Goal: Browse casually: Explore the website without a specific task or goal

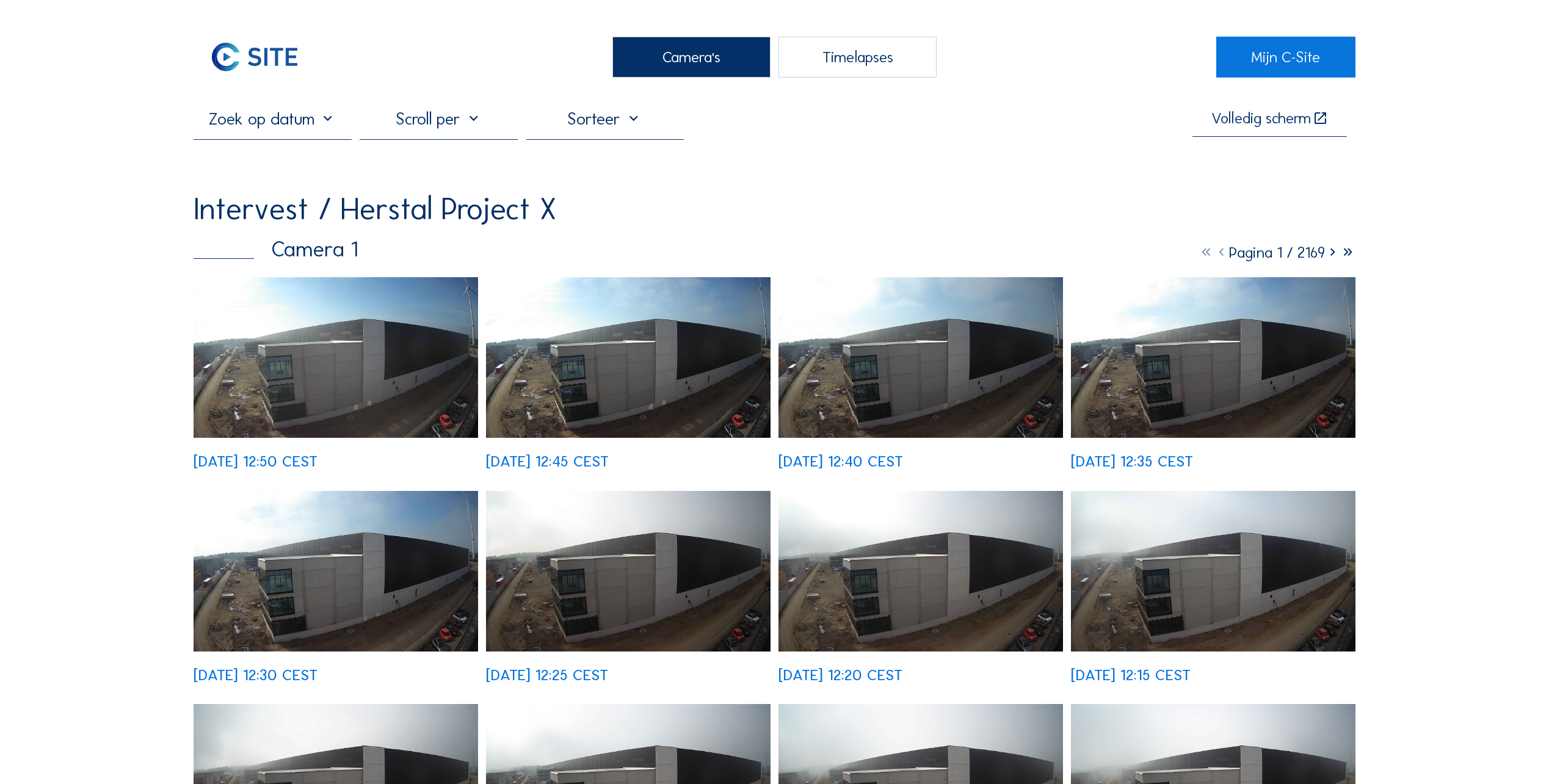
click at [283, 395] on img at bounding box center [336, 357] width 285 height 160
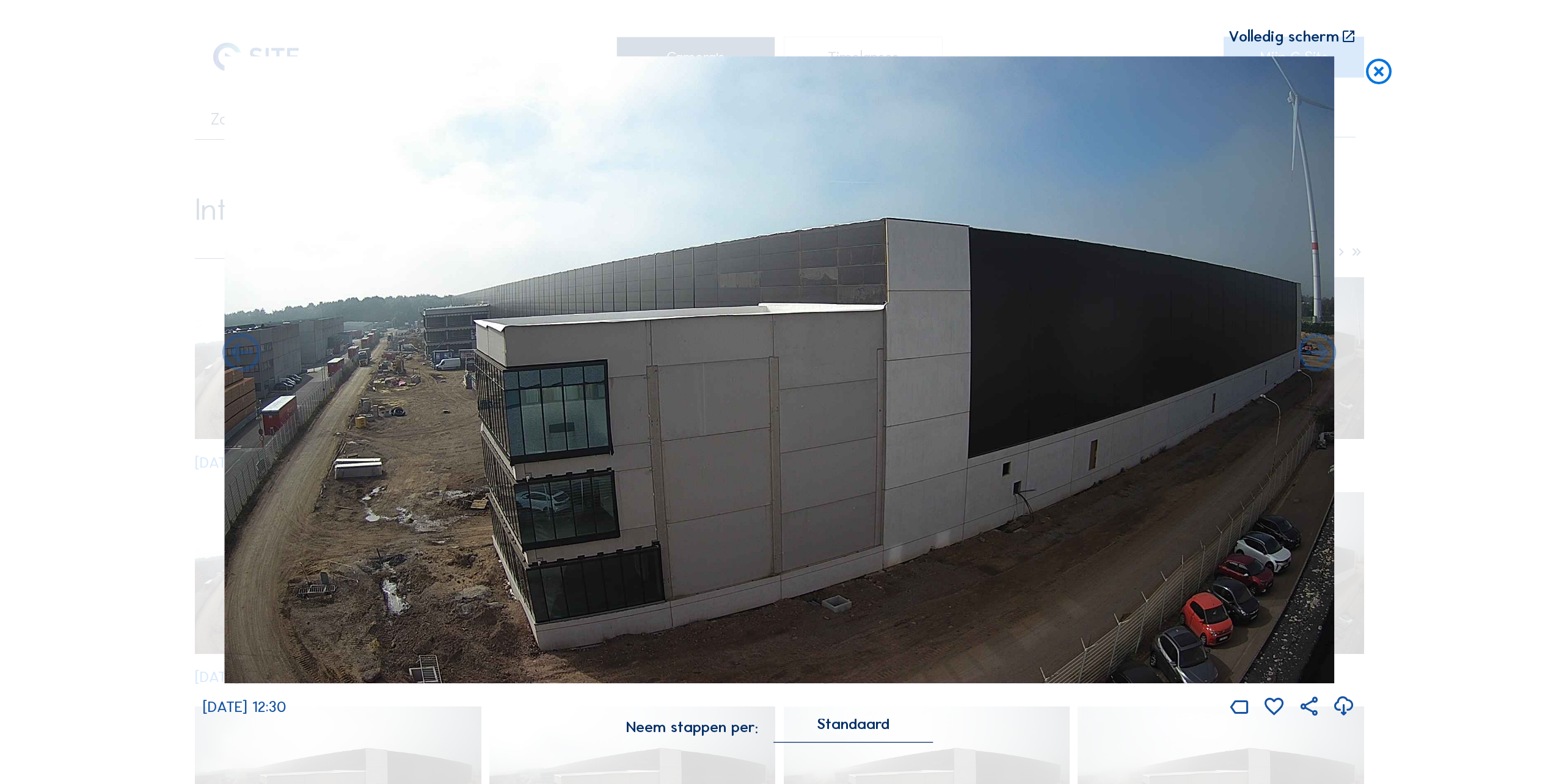
click at [1379, 67] on icon at bounding box center [1378, 72] width 30 height 32
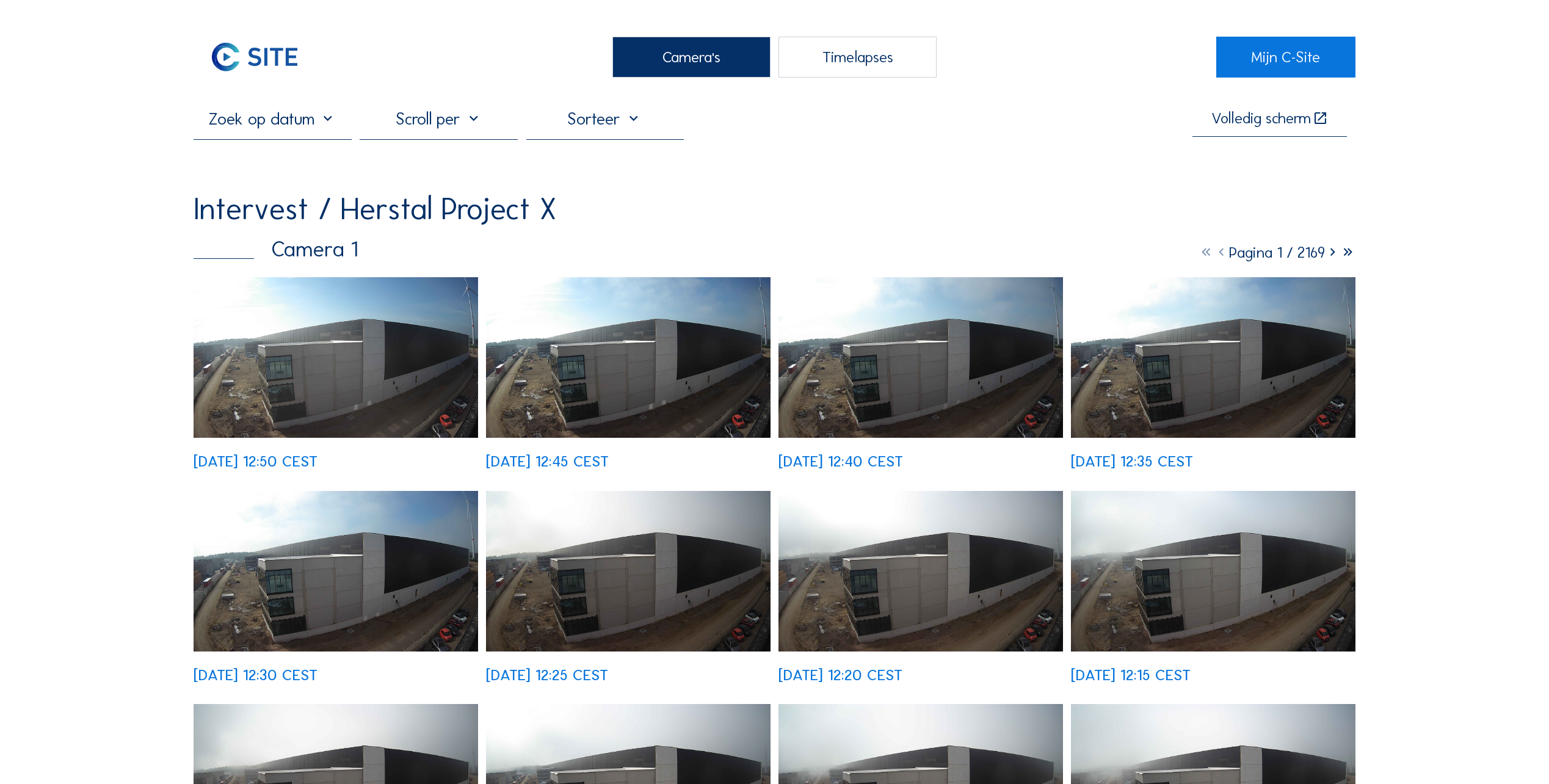
click at [692, 61] on div "Camera's" at bounding box center [692, 57] width 158 height 41
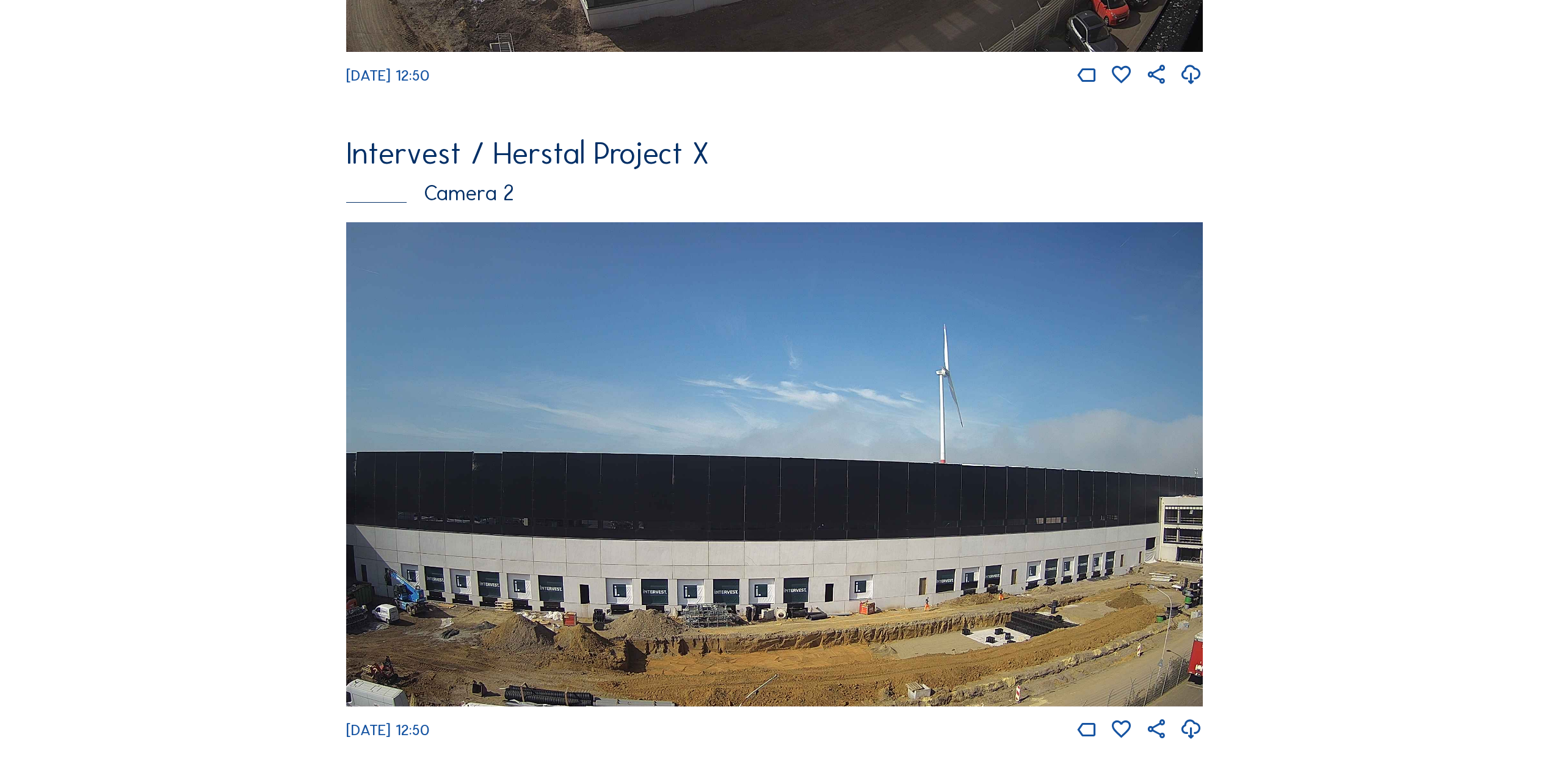
scroll to position [732, 0]
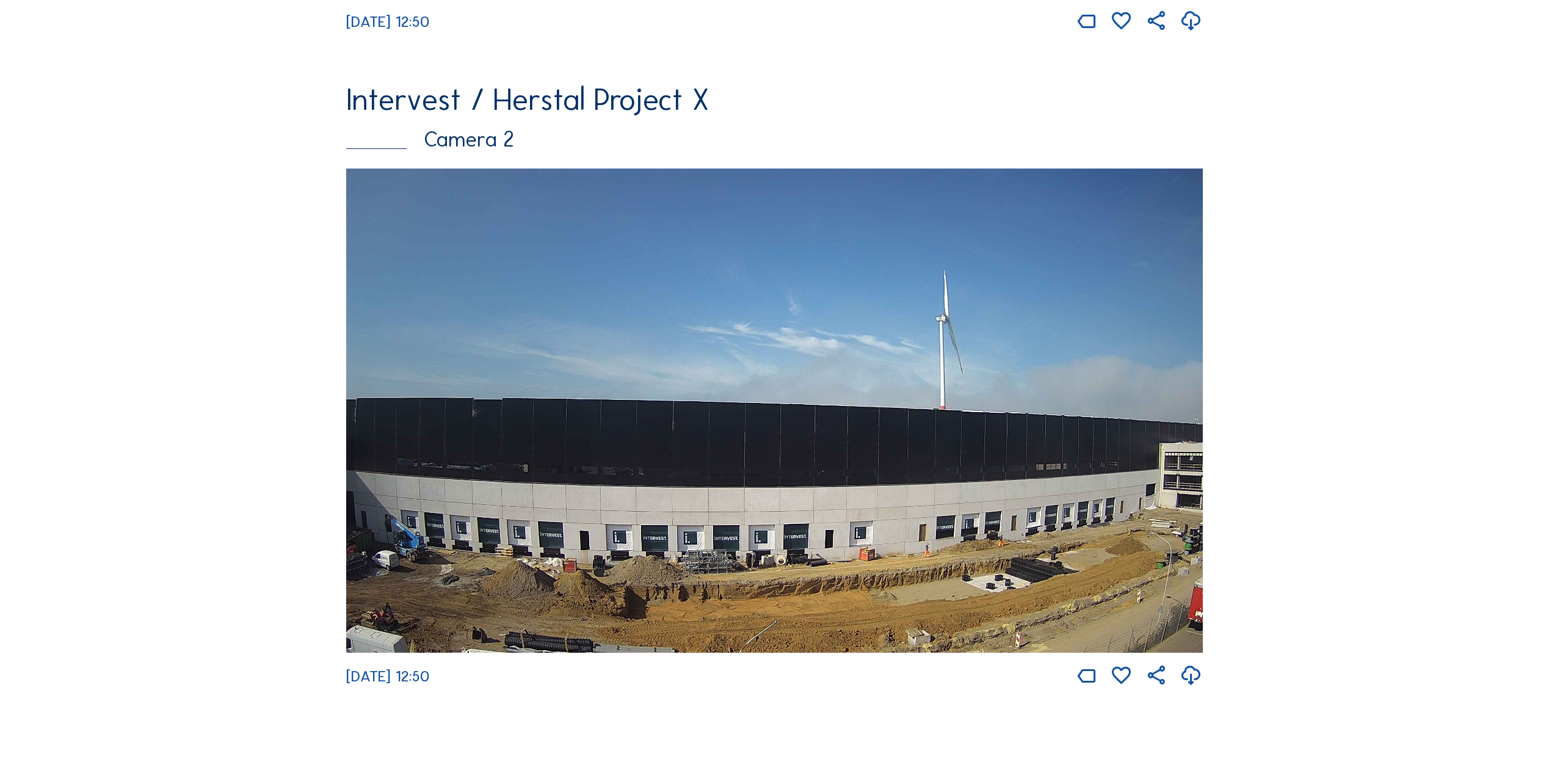
click at [696, 428] on img at bounding box center [774, 410] width 857 height 484
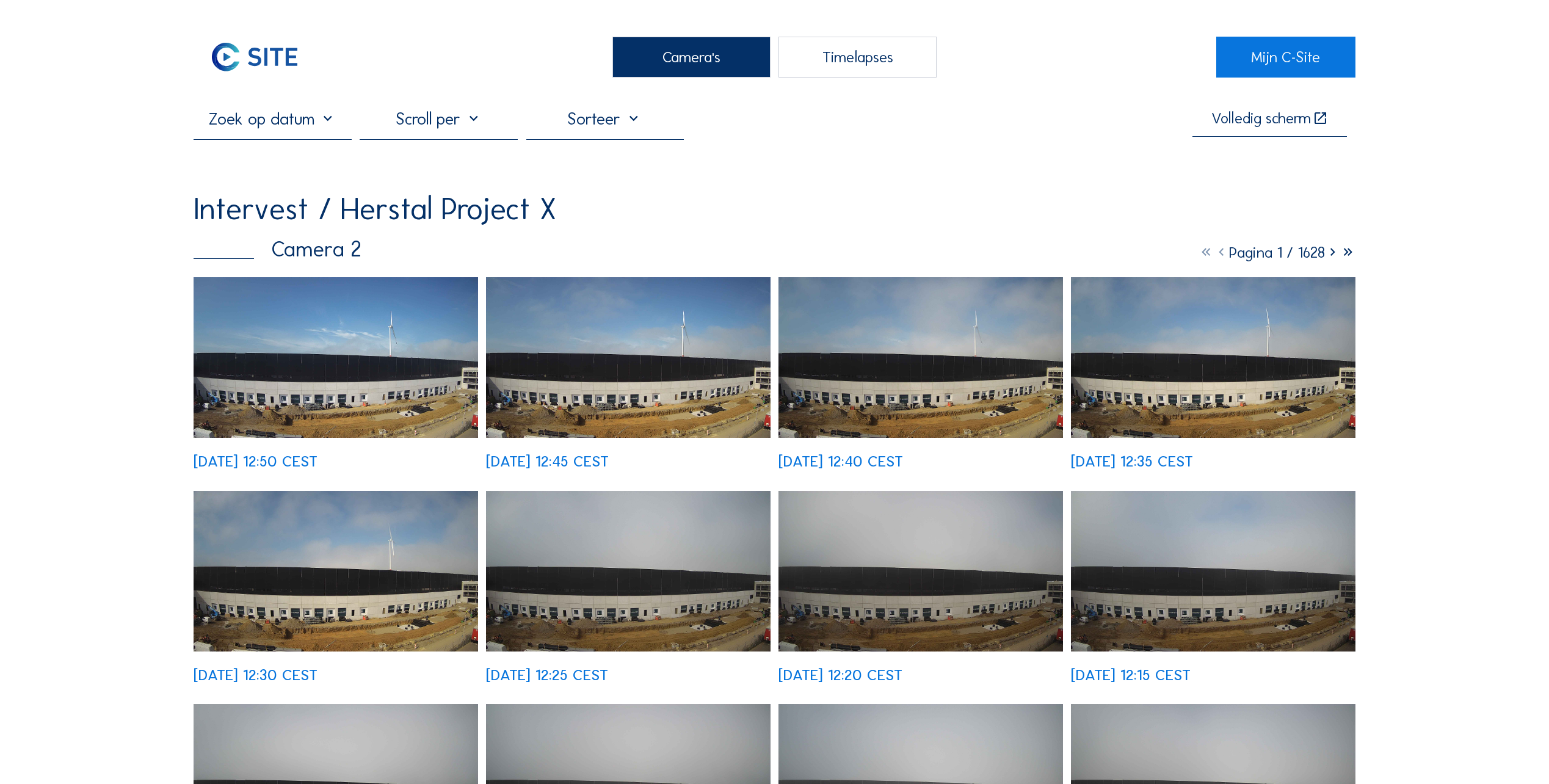
click at [299, 362] on img at bounding box center [336, 357] width 285 height 160
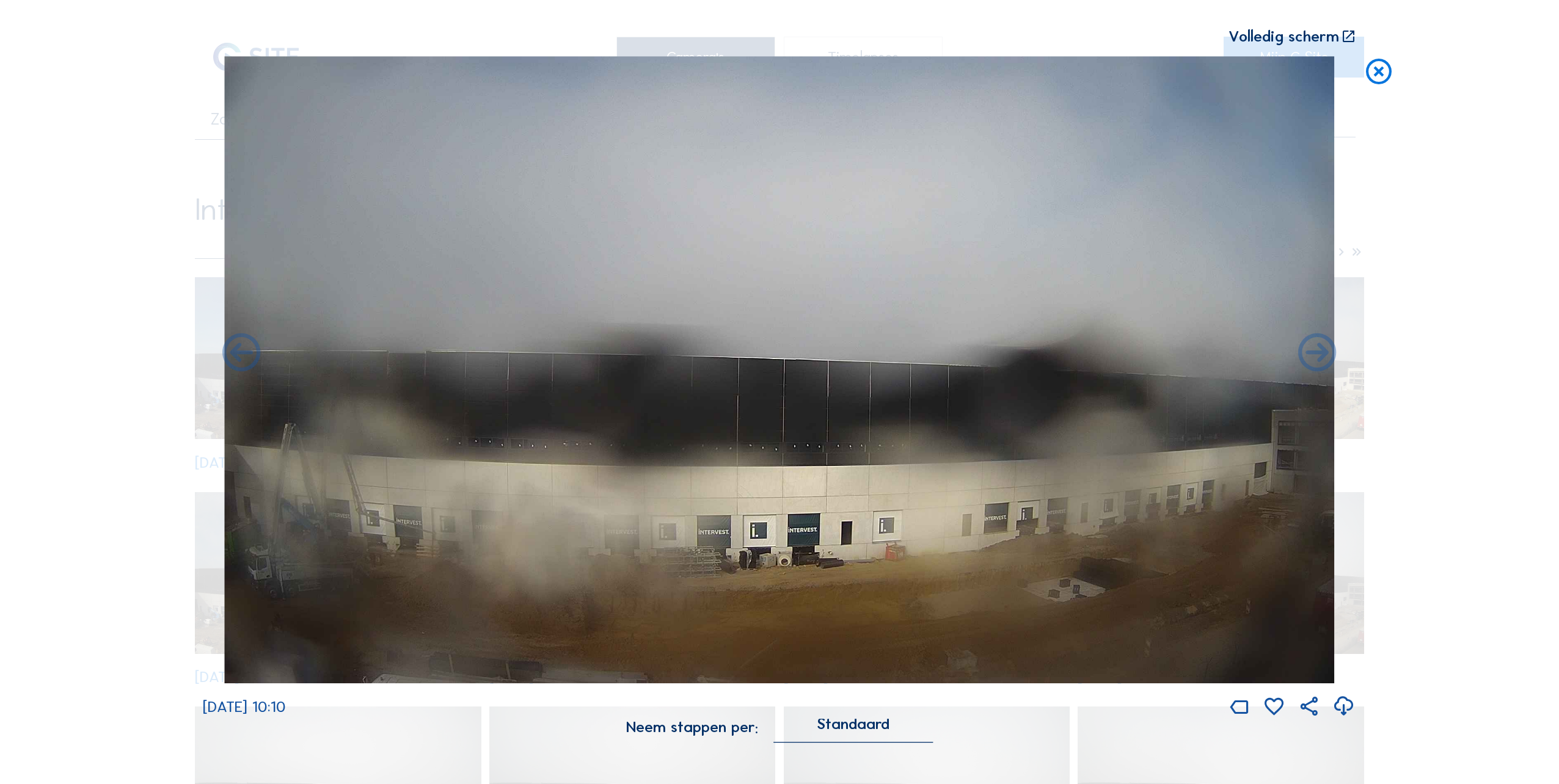
click at [1377, 71] on icon at bounding box center [1378, 72] width 30 height 32
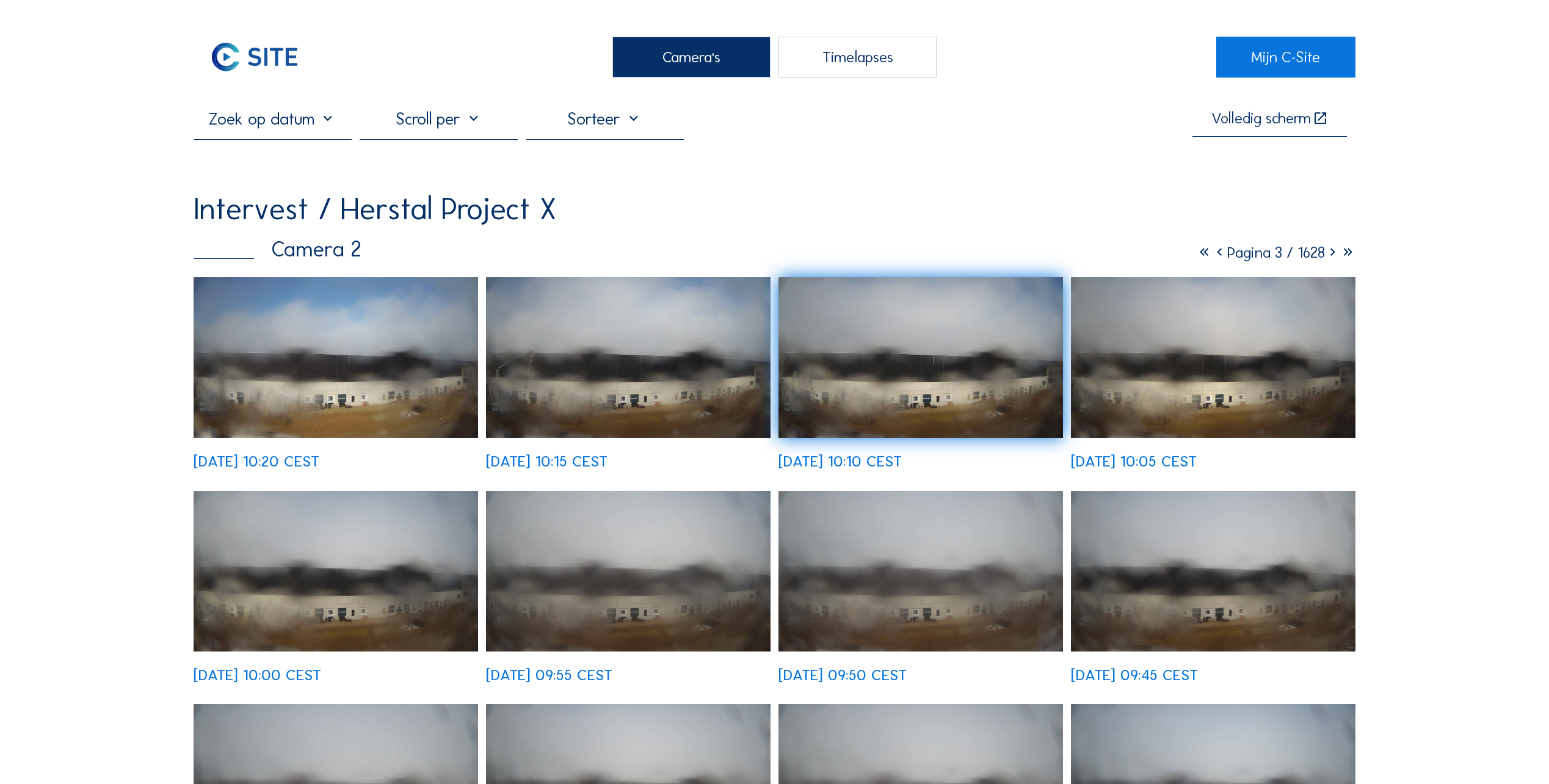
click at [1197, 258] on icon at bounding box center [1204, 252] width 16 height 19
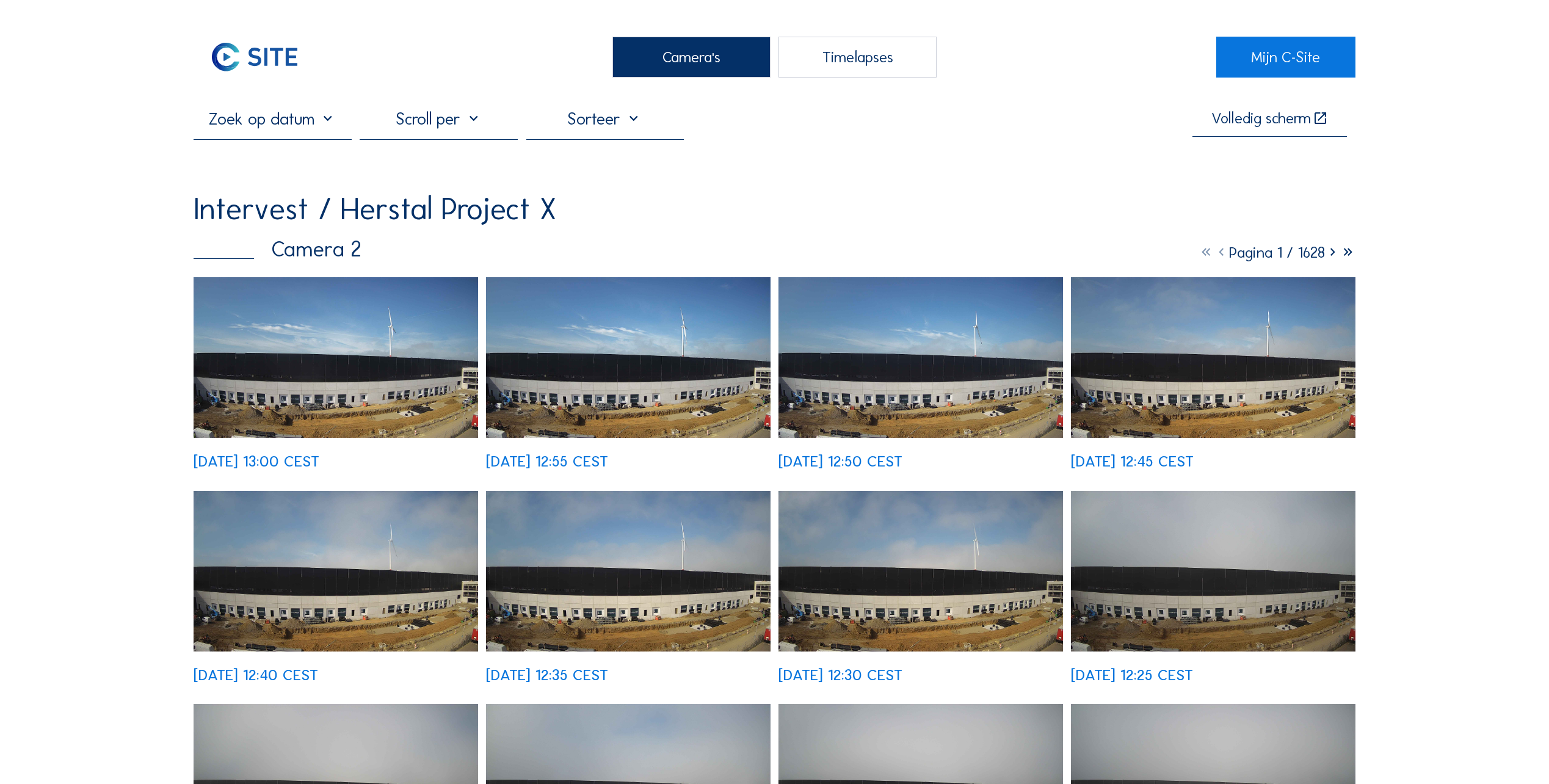
click at [293, 371] on img at bounding box center [336, 357] width 285 height 160
